Goal: Transaction & Acquisition: Purchase product/service

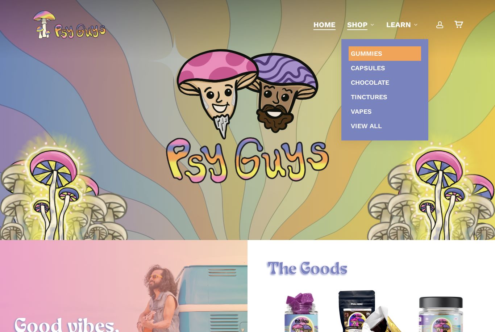
click at [372, 53] on span "Gummies" at bounding box center [366, 54] width 32 height 8
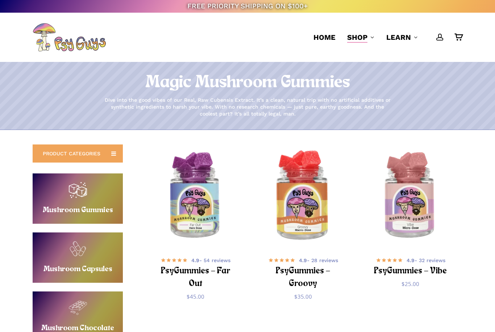
click at [313, 214] on img "PsyGummies - Groovy" at bounding box center [302, 196] width 105 height 105
click at [328, 291] on span "$ 35.00 — or from $ 29.05 / month" at bounding box center [302, 296] width 83 height 11
click at [323, 264] on div "4.9 - 28 reviews" at bounding box center [302, 260] width 83 height 9
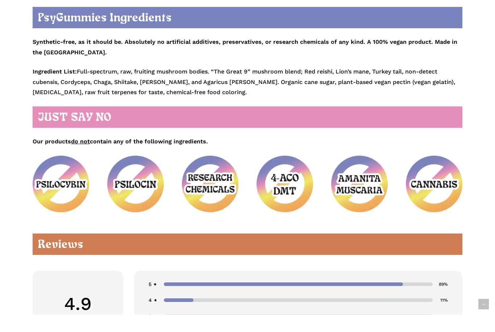
scroll to position [925, 0]
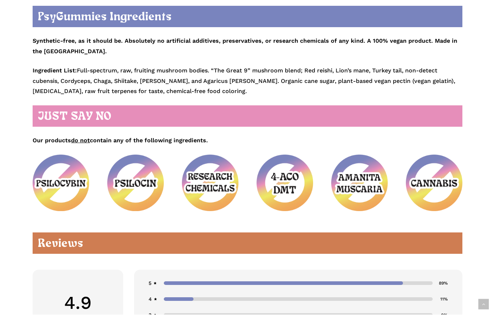
click at [53, 123] on h2 "JUST SAY NO" at bounding box center [247, 133] width 429 height 21
click at [250, 101] on div "PsyGummies Ingredients Synthetic-free, as it should be. Absolutely no artificia…" at bounding box center [247, 125] width 429 height 205
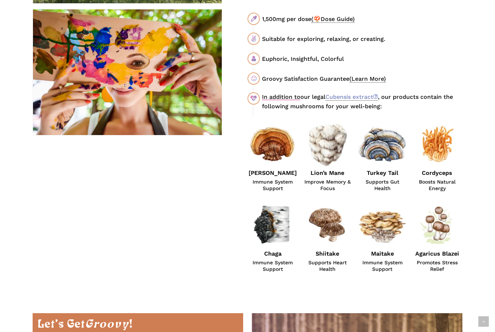
scroll to position [436, 0]
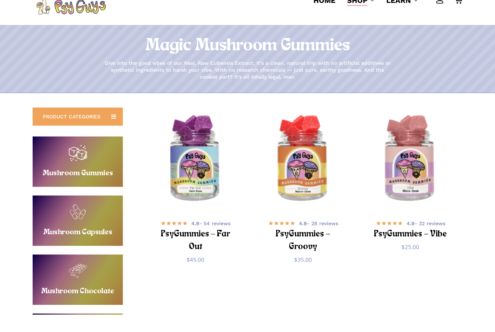
scroll to position [21, 0]
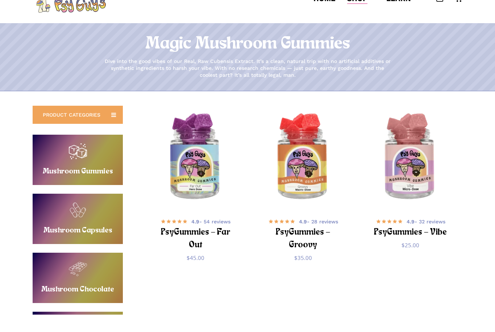
click at [438, 8] on li "account" at bounding box center [439, 15] width 9 height 49
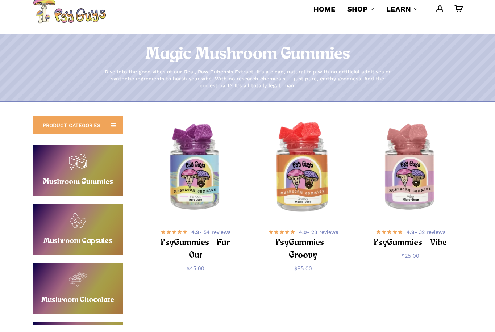
click at [318, 176] on img "PsyGummies - Groovy" at bounding box center [302, 174] width 105 height 105
click at [329, 131] on img "PsyGummies - Groovy" at bounding box center [302, 174] width 105 height 105
click at [314, 139] on img "PsyGummies - Groovy" at bounding box center [302, 174] width 105 height 105
